Goal: Task Accomplishment & Management: Manage account settings

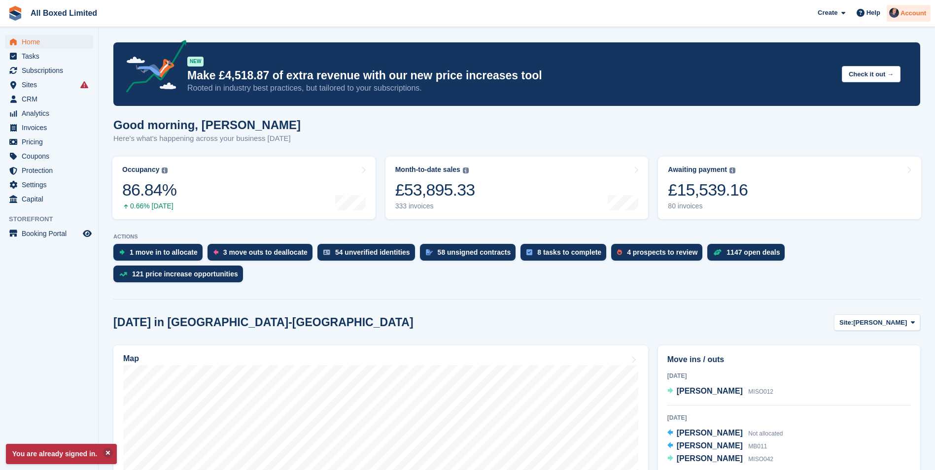
click at [892, 11] on img at bounding box center [894, 13] width 10 height 10
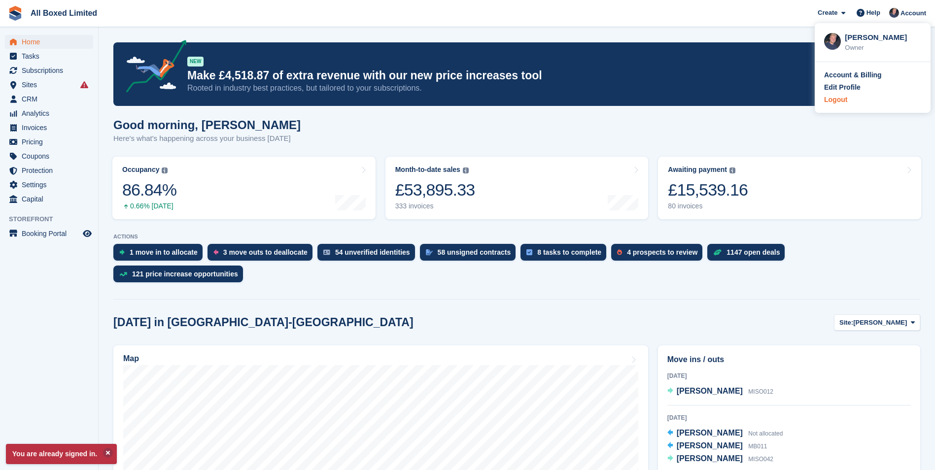
click at [837, 100] on div "Logout" at bounding box center [835, 100] width 23 height 10
